Goal: Task Accomplishment & Management: Use online tool/utility

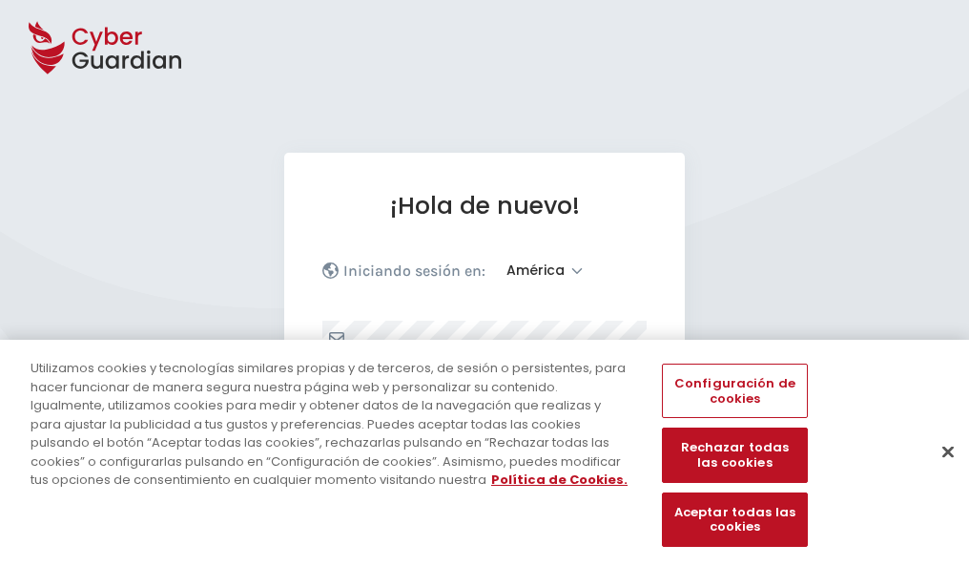
select select "América"
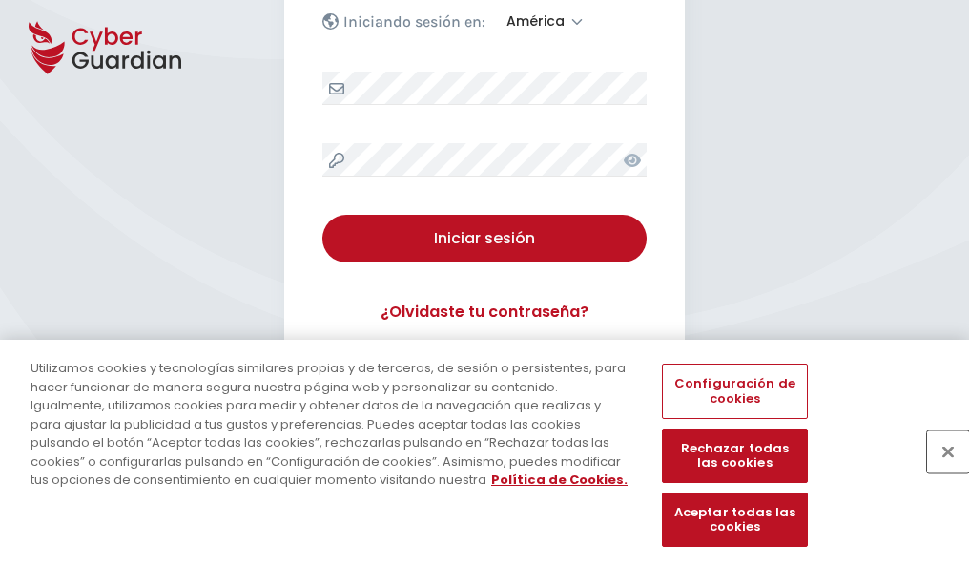
click at [939, 471] on button "Cerrar" at bounding box center [948, 451] width 42 height 42
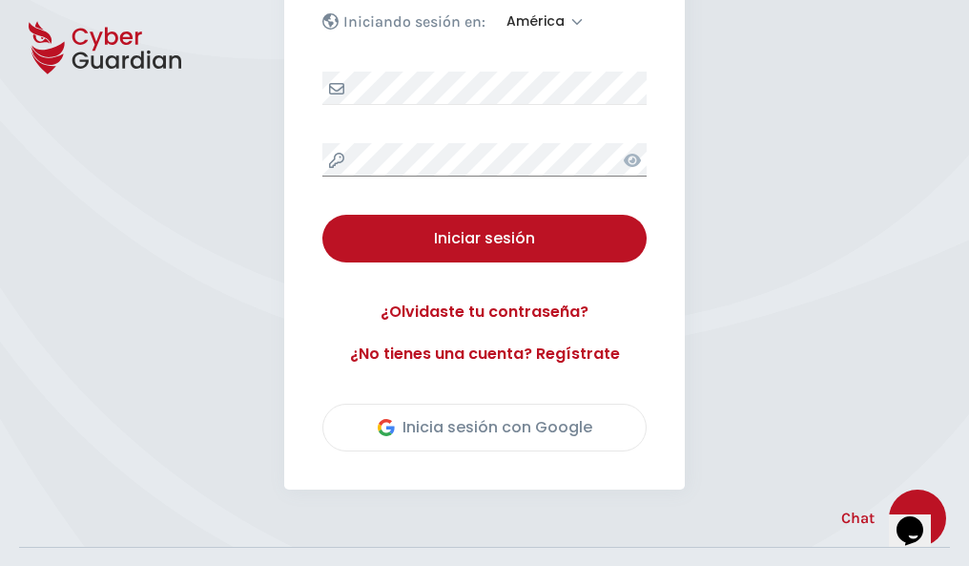
scroll to position [433, 0]
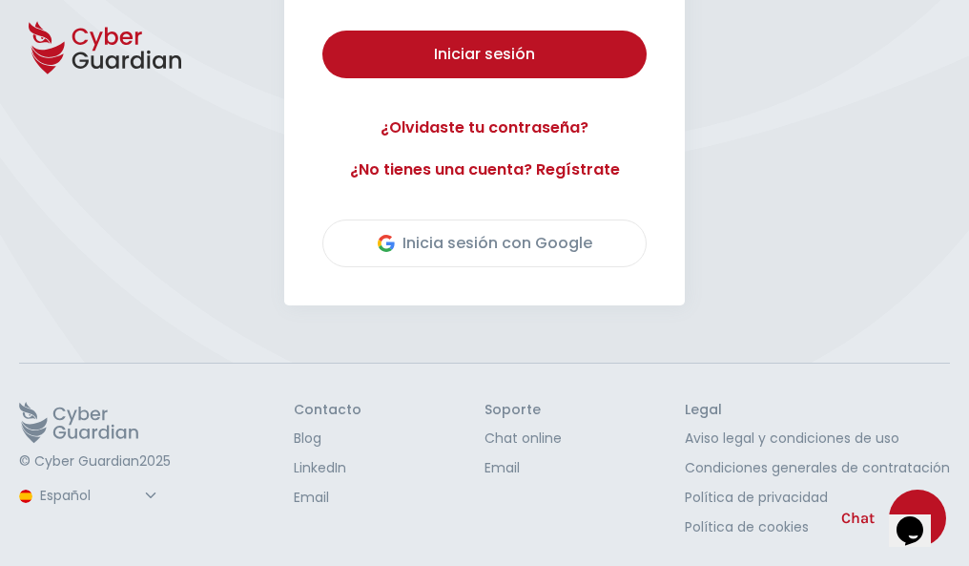
click at [322, 31] on button "Iniciar sesión" at bounding box center [484, 55] width 324 height 48
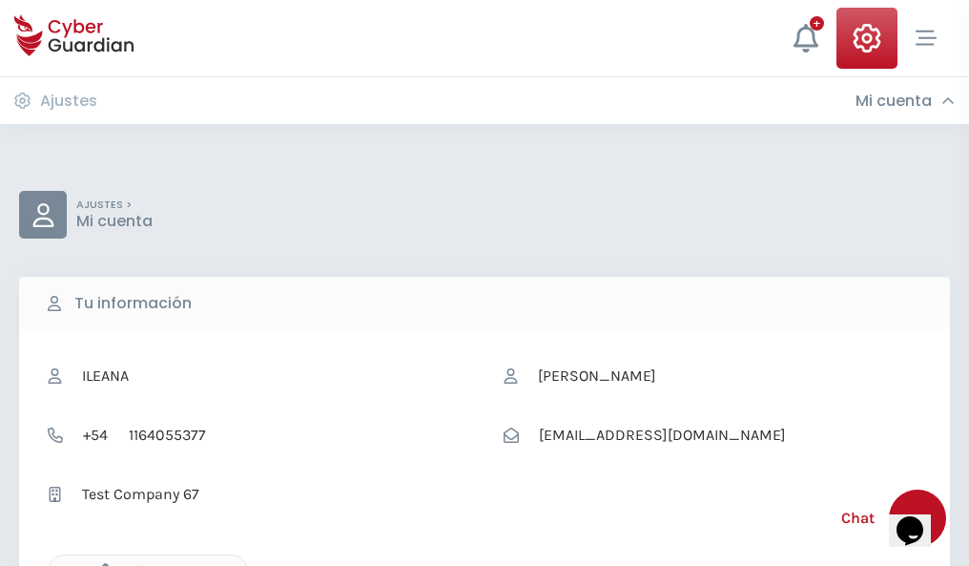
click at [100, 564] on icon "button" at bounding box center [101, 571] width 16 height 16
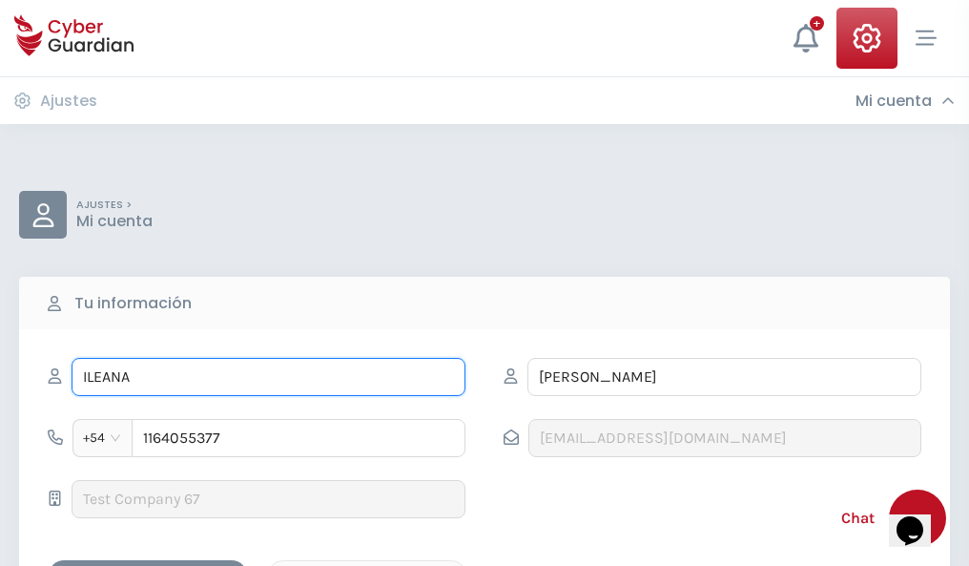
click at [268, 377] on input "ILEANA" at bounding box center [269, 377] width 394 height 38
type input "I"
type input "Angelita"
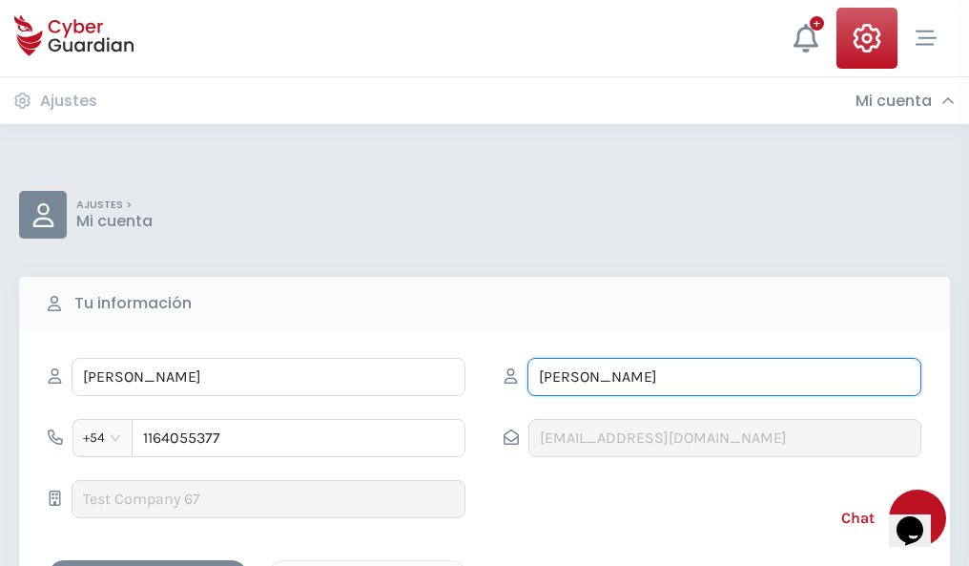
click at [724, 377] on input "CORREA" at bounding box center [725, 377] width 394 height 38
type input "C"
type input "Casals"
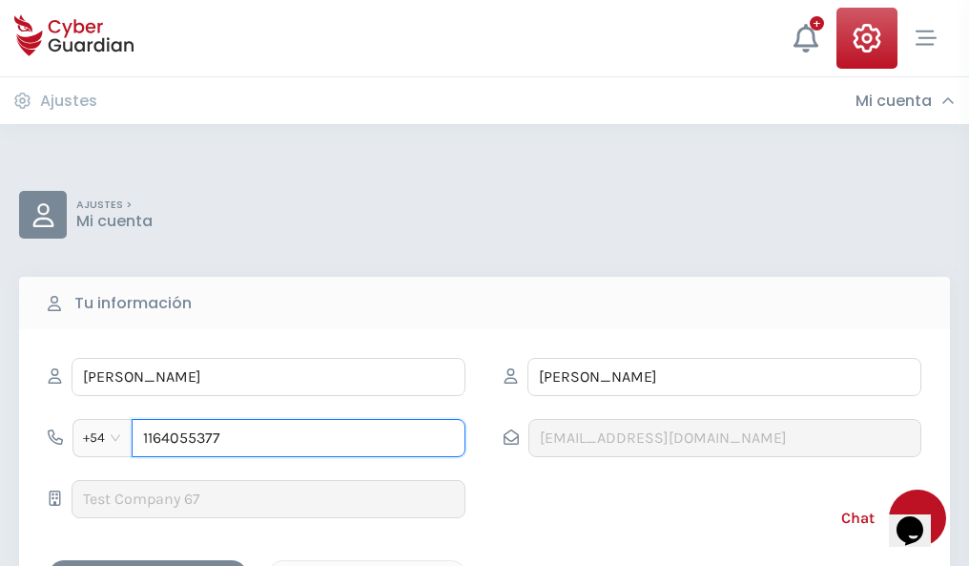
click at [299, 438] on input "1164055377" at bounding box center [299, 438] width 334 height 38
type input "1"
type input "4845543709"
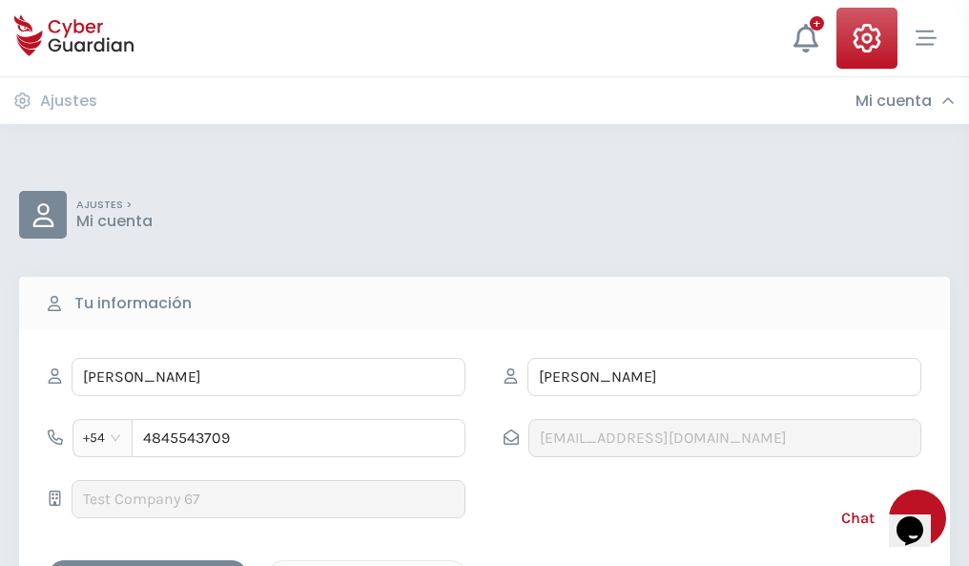
click at [367, 565] on div "Cancelar" at bounding box center [367, 577] width 170 height 24
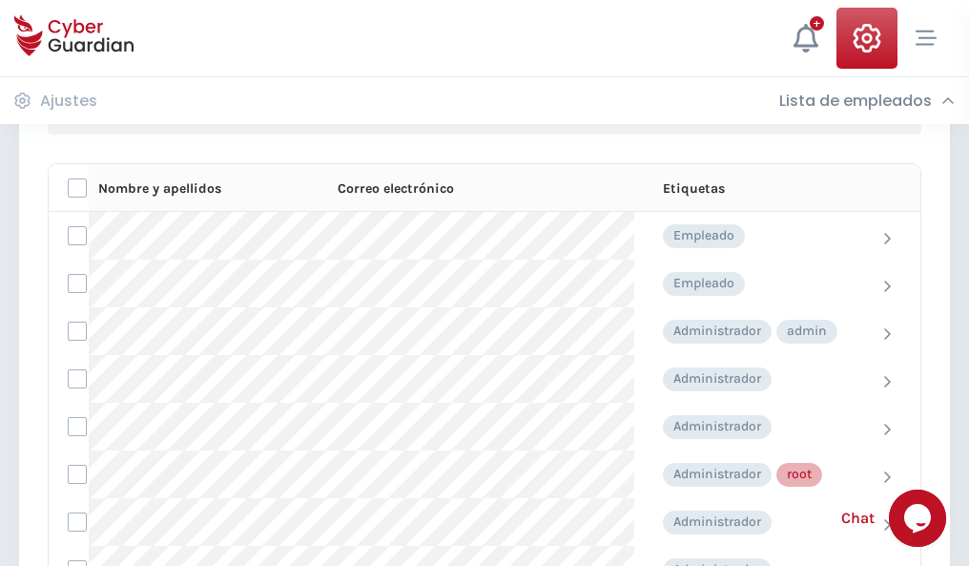
scroll to position [960, 0]
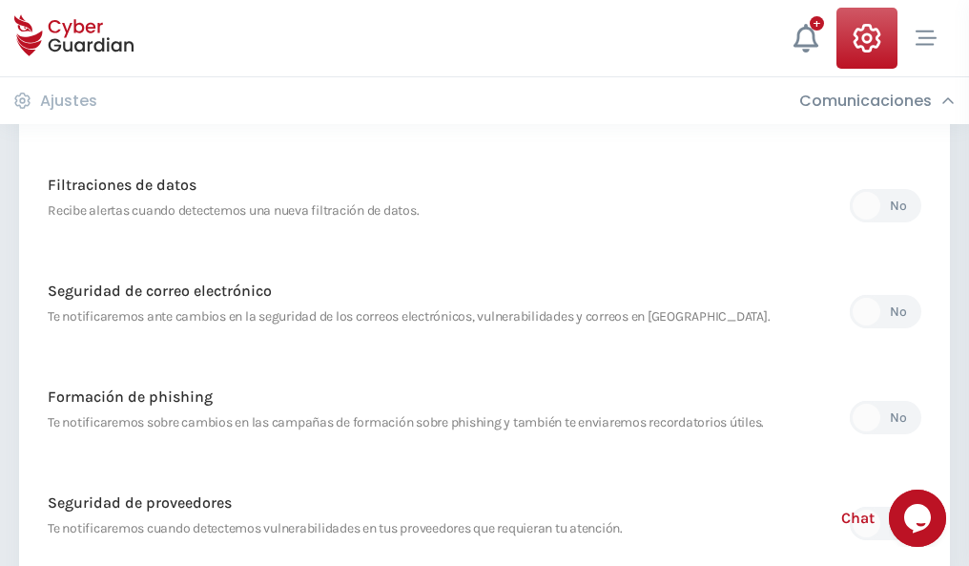
scroll to position [1005, 0]
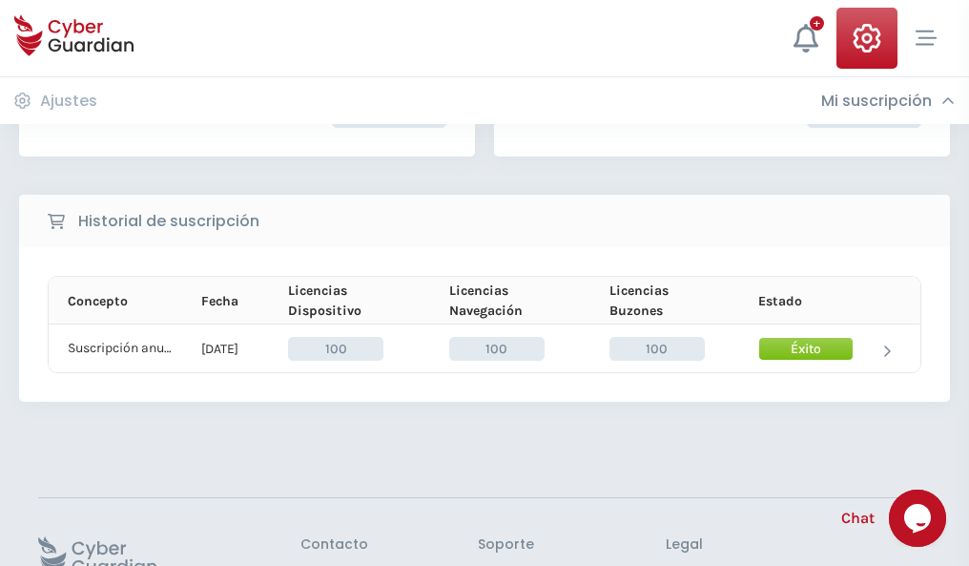
scroll to position [484, 0]
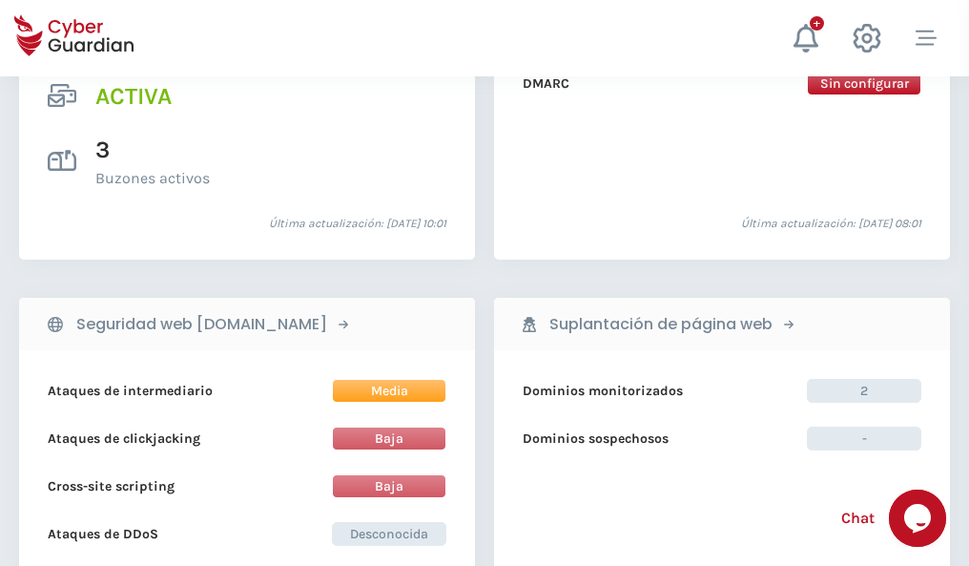
scroll to position [1939, 0]
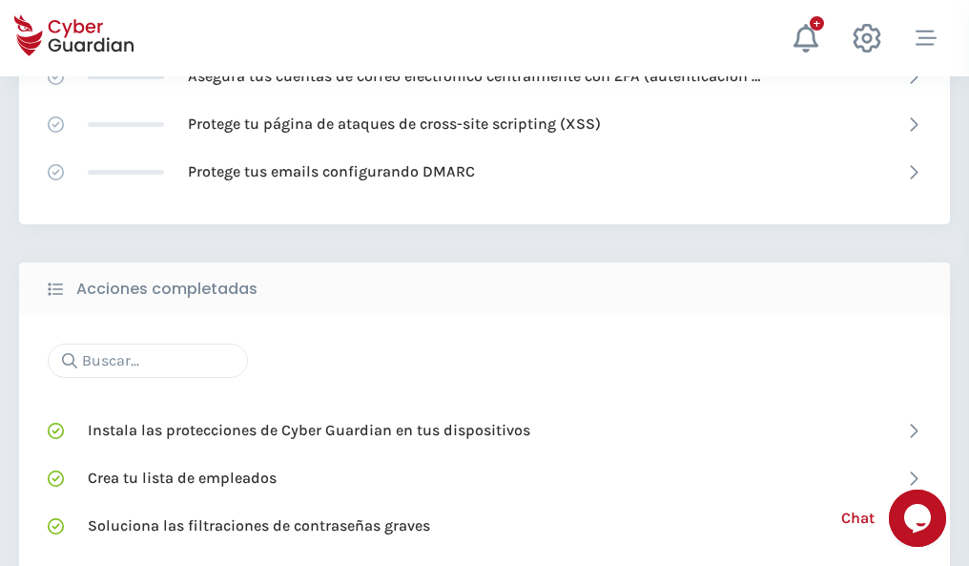
scroll to position [1271, 0]
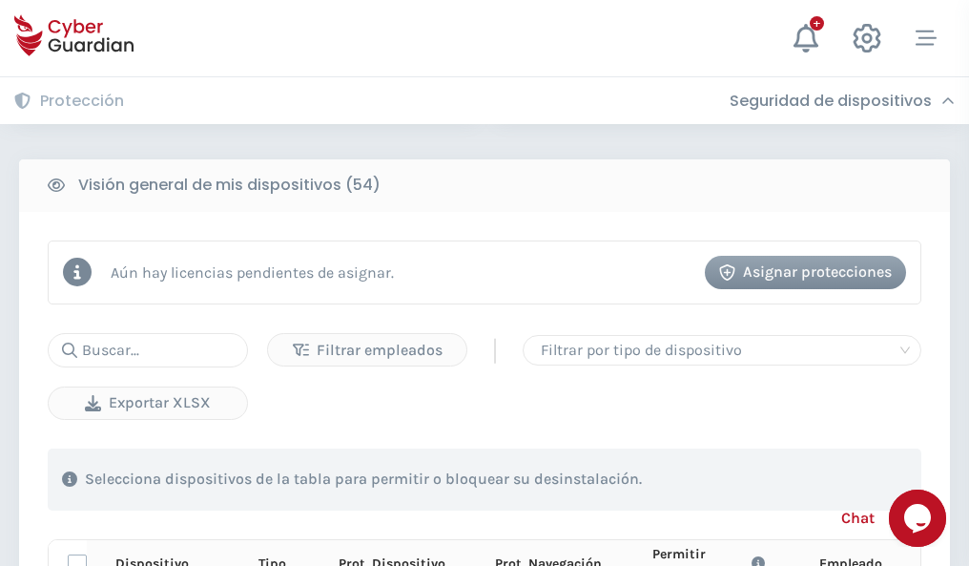
scroll to position [1686, 0]
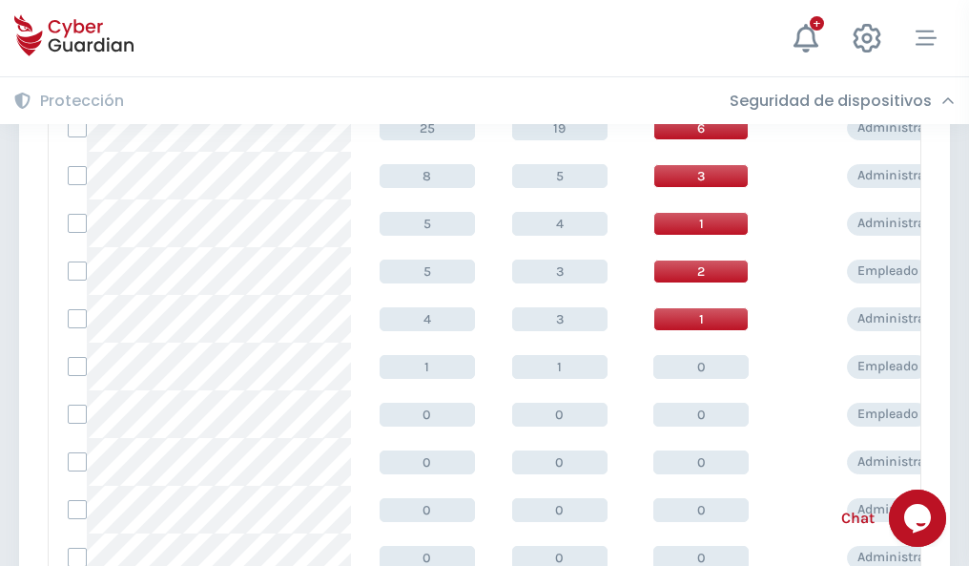
scroll to position [962, 0]
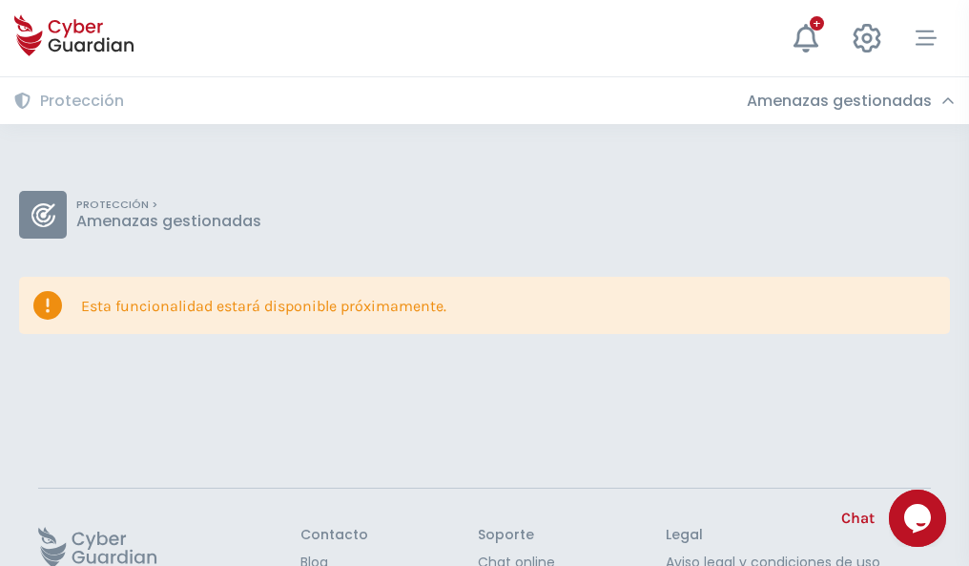
scroll to position [124, 0]
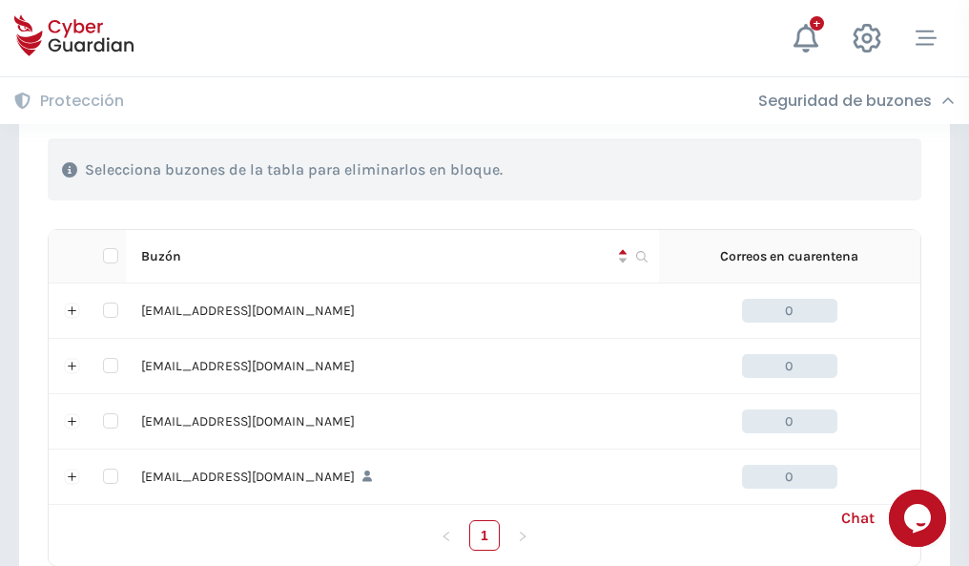
scroll to position [940, 0]
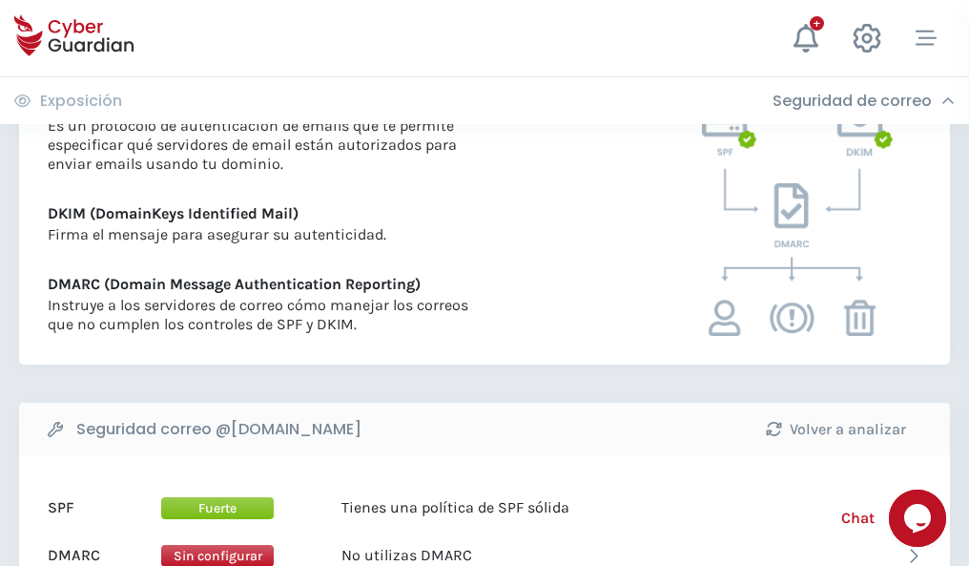
scroll to position [1029, 0]
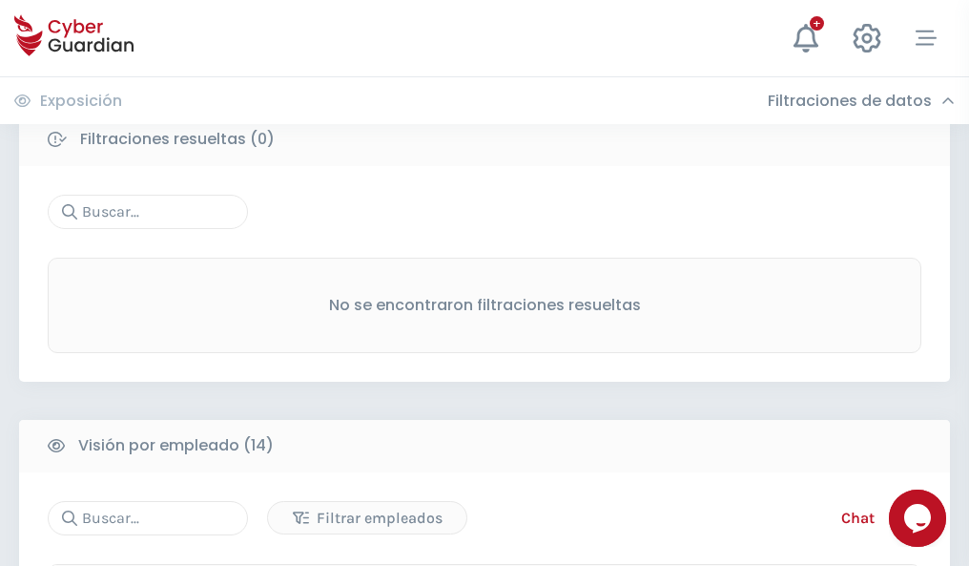
scroll to position [1723, 0]
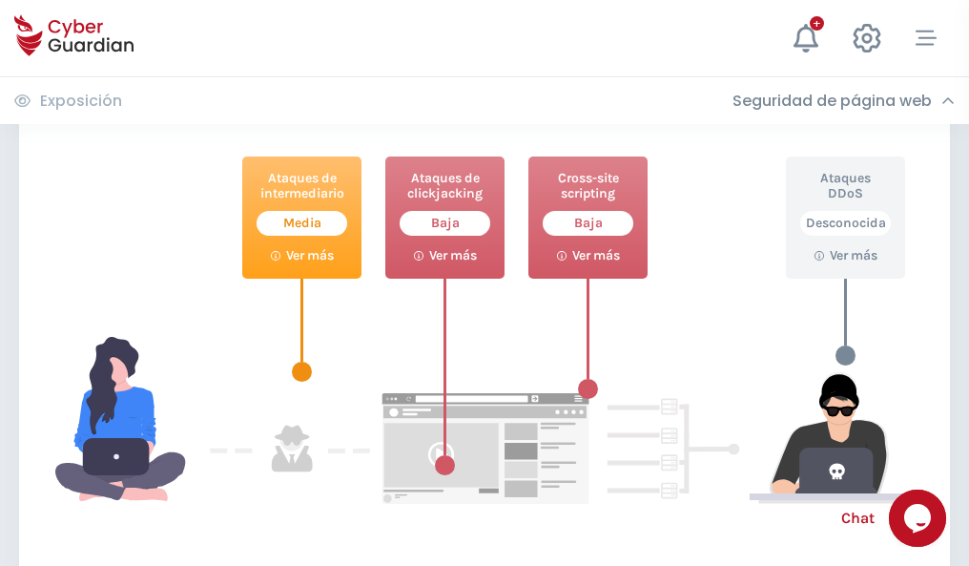
scroll to position [1039, 0]
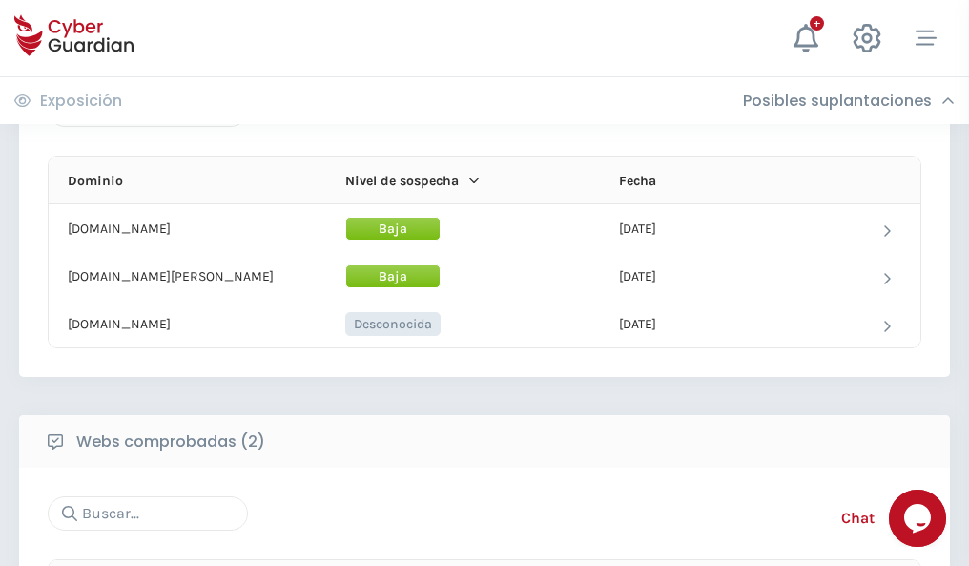
scroll to position [1145, 0]
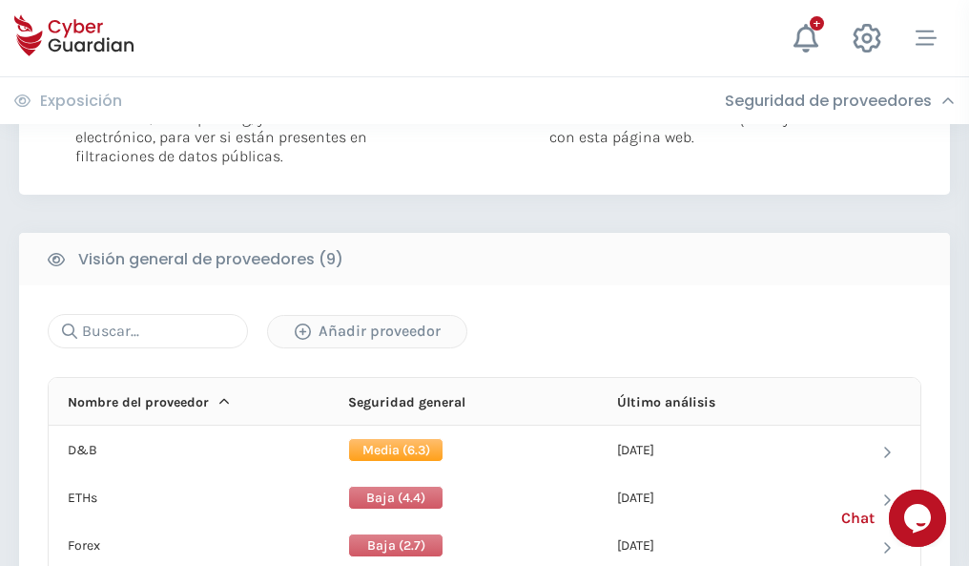
scroll to position [1373, 0]
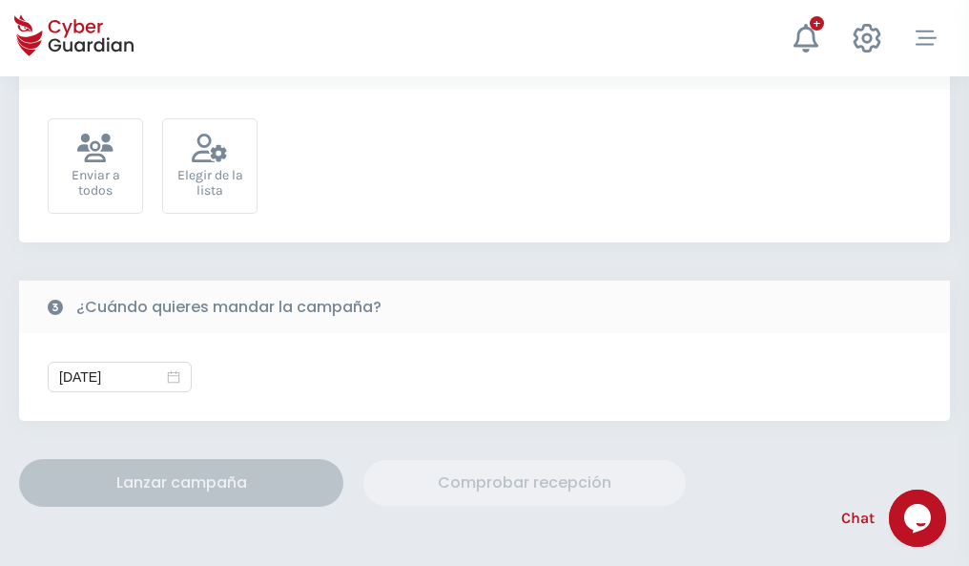
scroll to position [698, 0]
